Goal: Task Accomplishment & Management: Use online tool/utility

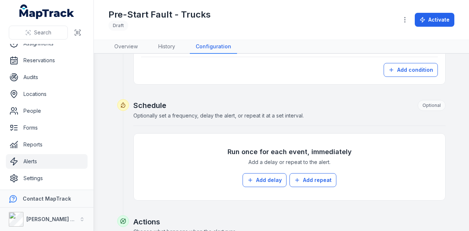
scroll to position [1880, 0]
click at [424, 63] on button "Add condition" at bounding box center [411, 70] width 54 height 14
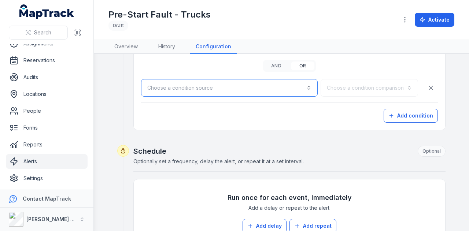
click at [208, 80] on button "Choose a condition source" at bounding box center [229, 88] width 177 height 18
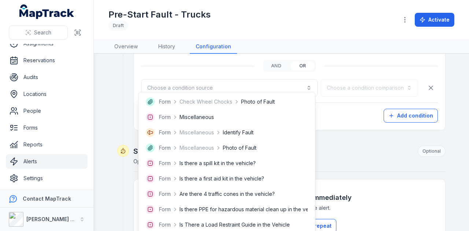
scroll to position [1027, 0]
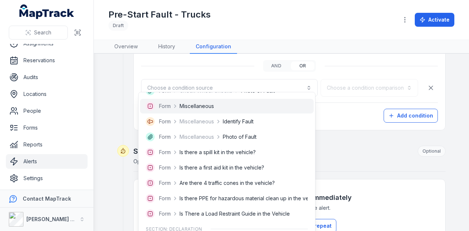
click at [219, 104] on div "Form Miscellaneous" at bounding box center [227, 106] width 162 height 9
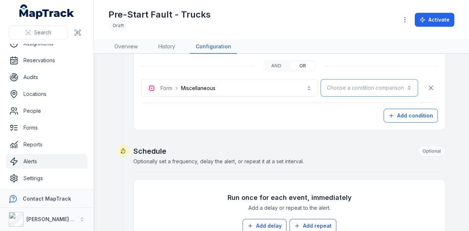
click at [389, 82] on button "Choose a condition comparison" at bounding box center [370, 88] width 98 height 18
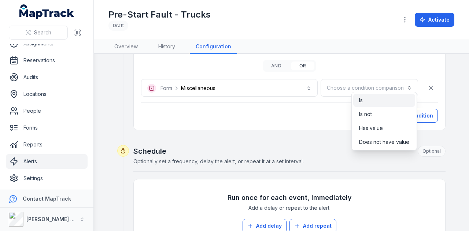
click at [389, 98] on div "Is" at bounding box center [384, 100] width 50 height 7
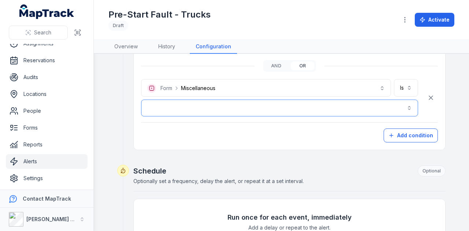
click at [248, 105] on button "button" at bounding box center [279, 108] width 277 height 17
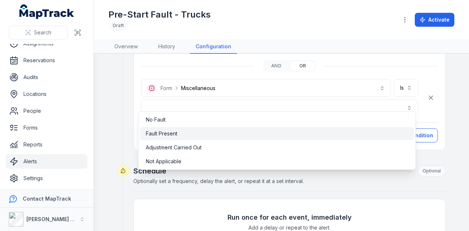
click at [187, 137] on div "Fault Present" at bounding box center [277, 133] width 262 height 7
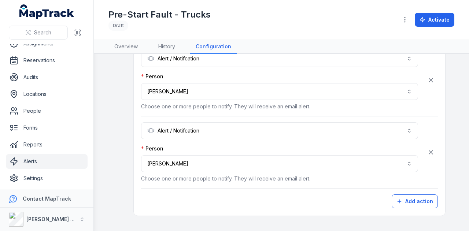
scroll to position [2238, 0]
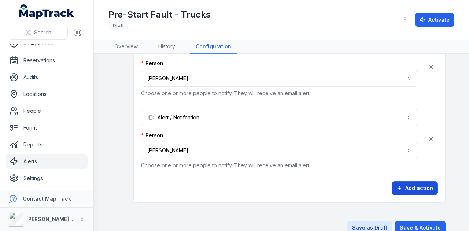
click at [413, 181] on button "Add action" at bounding box center [415, 188] width 46 height 14
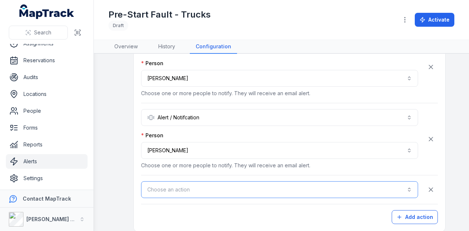
click at [205, 181] on button "Choose an action" at bounding box center [279, 189] width 277 height 17
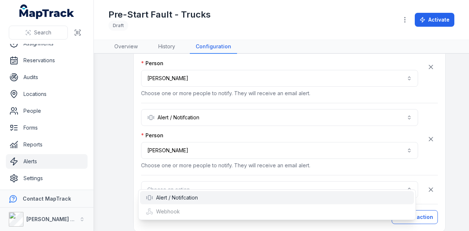
click at [203, 192] on div "Alert / Notifcation" at bounding box center [277, 197] width 274 height 13
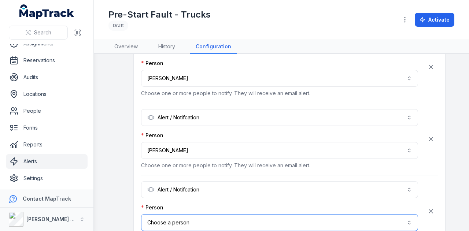
click at [175, 214] on button "Choose a person" at bounding box center [279, 222] width 277 height 17
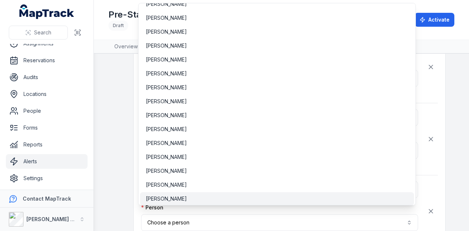
scroll to position [1792, 0]
click at [185, 197] on div "[PERSON_NAME]" at bounding box center [277, 198] width 262 height 7
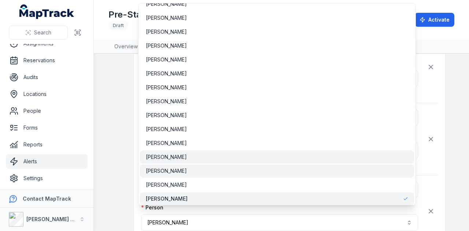
scroll to position [1865, 0]
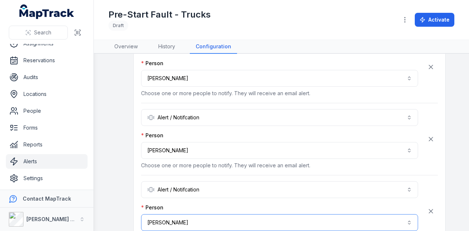
scroll to position [2309, 0]
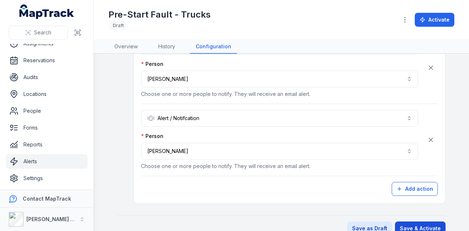
click at [420, 222] on button "Save & Activate" at bounding box center [420, 229] width 51 height 14
